Goal: Information Seeking & Learning: Learn about a topic

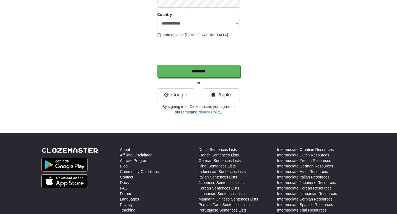
scroll to position [97, 0]
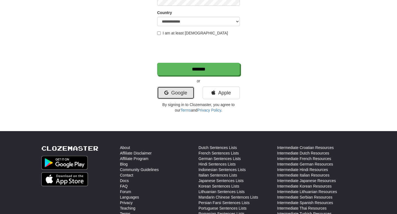
click at [174, 90] on link "Google" at bounding box center [175, 93] width 37 height 13
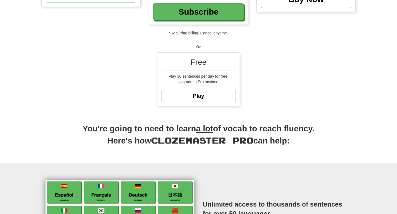
scroll to position [114, 0]
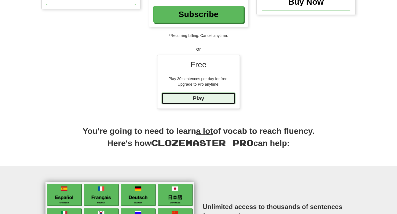
click at [220, 99] on link "Play" at bounding box center [199, 99] width 74 height 12
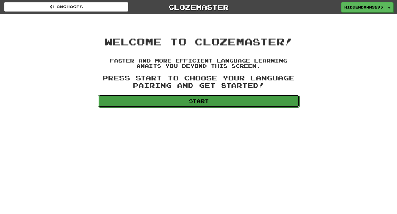
click at [218, 104] on link "Start" at bounding box center [198, 101] width 201 height 13
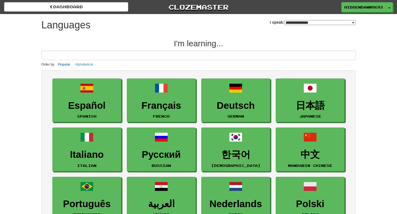
select select "*******"
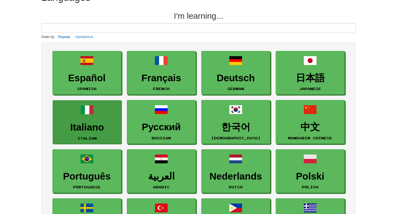
scroll to position [28, 0]
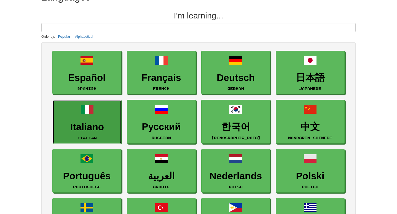
click at [108, 124] on h3 "Italiano" at bounding box center [87, 127] width 63 height 11
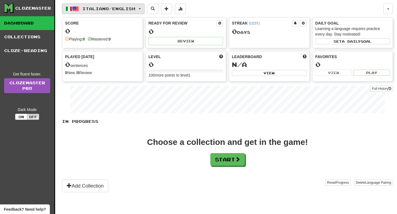
click at [143, 10] on button "Italiano / English" at bounding box center [103, 9] width 82 height 10
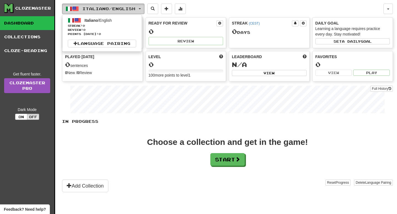
click at [143, 10] on button "Italiano / English" at bounding box center [103, 9] width 82 height 10
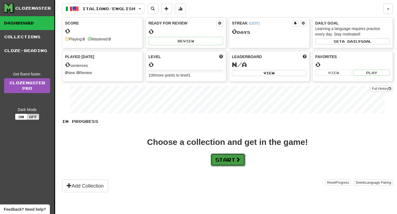
click at [228, 161] on button "Start" at bounding box center [228, 160] width 34 height 13
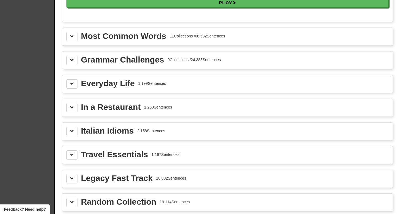
scroll to position [600, 0]
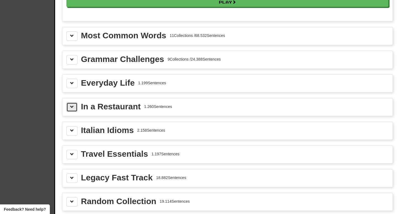
click at [72, 109] on span at bounding box center [72, 107] width 4 height 4
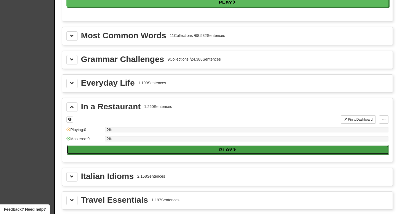
click at [99, 155] on button "Play" at bounding box center [228, 149] width 322 height 9
select select "**"
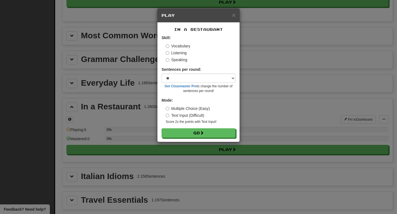
click at [174, 52] on label "Listening" at bounding box center [176, 53] width 21 height 6
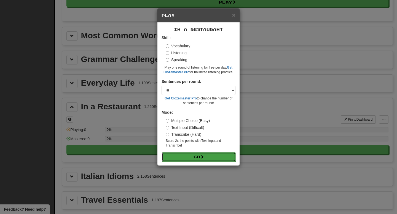
click at [186, 157] on button "Go" at bounding box center [199, 157] width 74 height 9
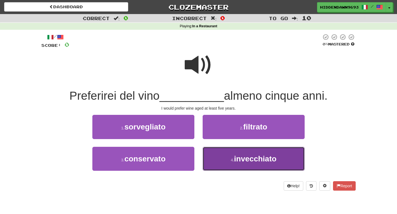
click at [242, 160] on span "invecchiato" at bounding box center [255, 159] width 42 height 9
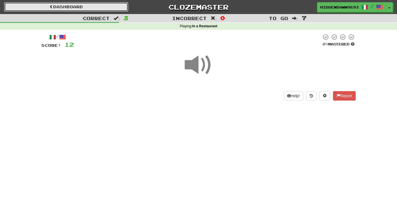
click at [66, 8] on link "Dashboard" at bounding box center [66, 6] width 124 height 9
